Goal: Find specific fact: Find specific fact

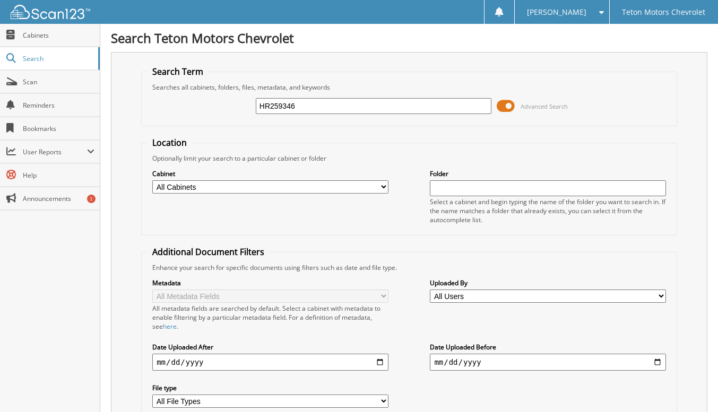
type input "HR259346"
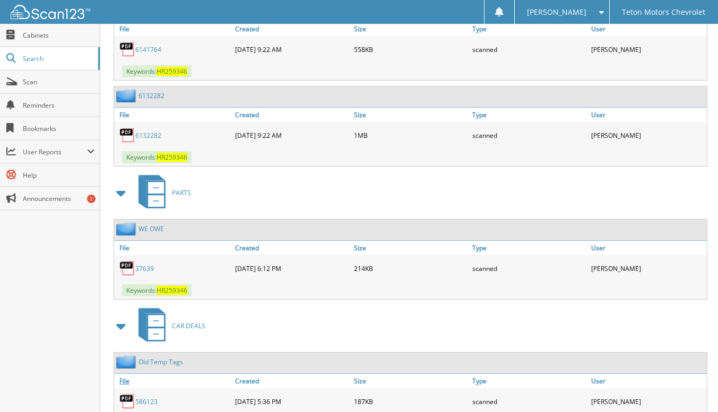
scroll to position [941, 0]
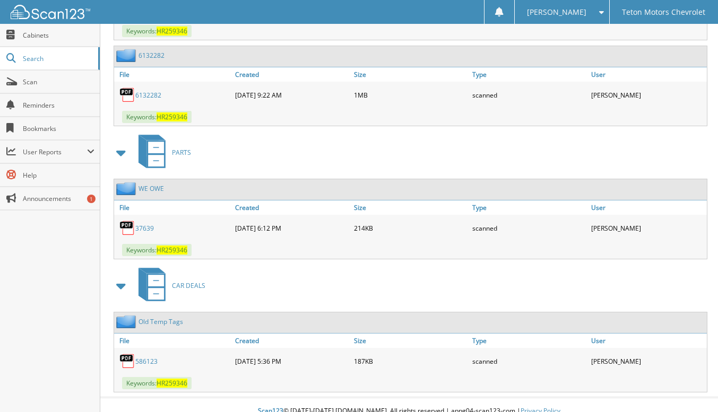
click at [156, 357] on link "5 8 6 1 2 3" at bounding box center [146, 361] width 22 height 9
